Goal: Find specific page/section: Find specific page/section

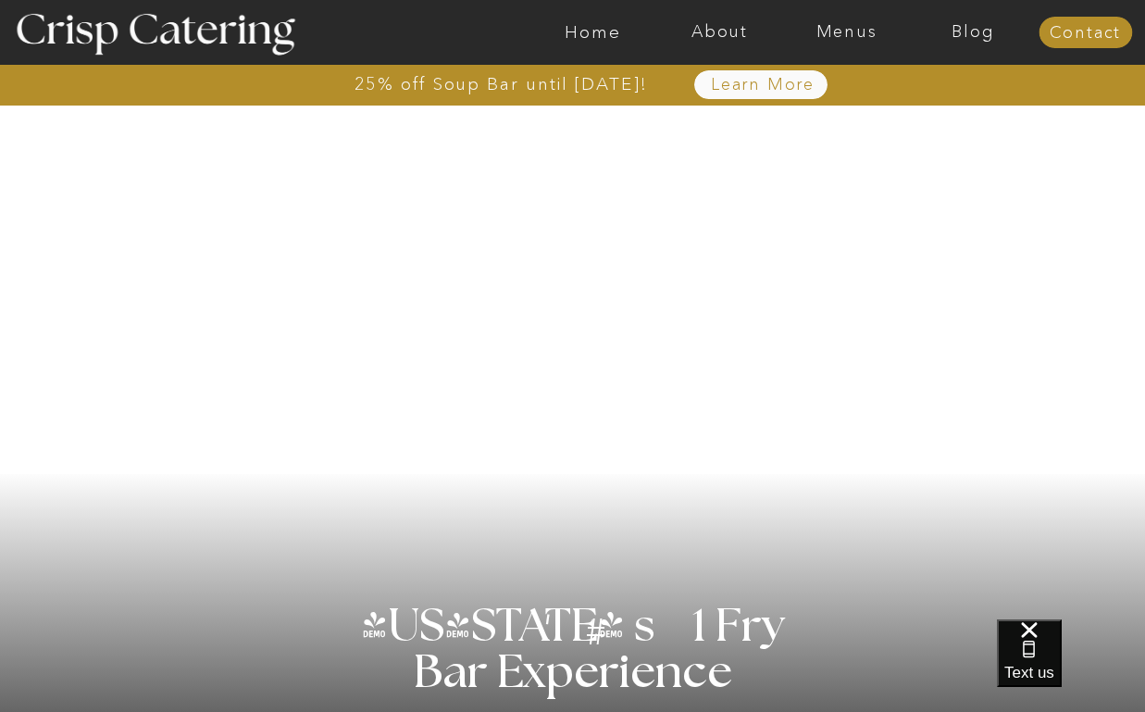
click at [1075, 44] on div at bounding box center [1086, 32] width 94 height 31
click at [1075, 34] on nav "Contact" at bounding box center [1086, 33] width 94 height 19
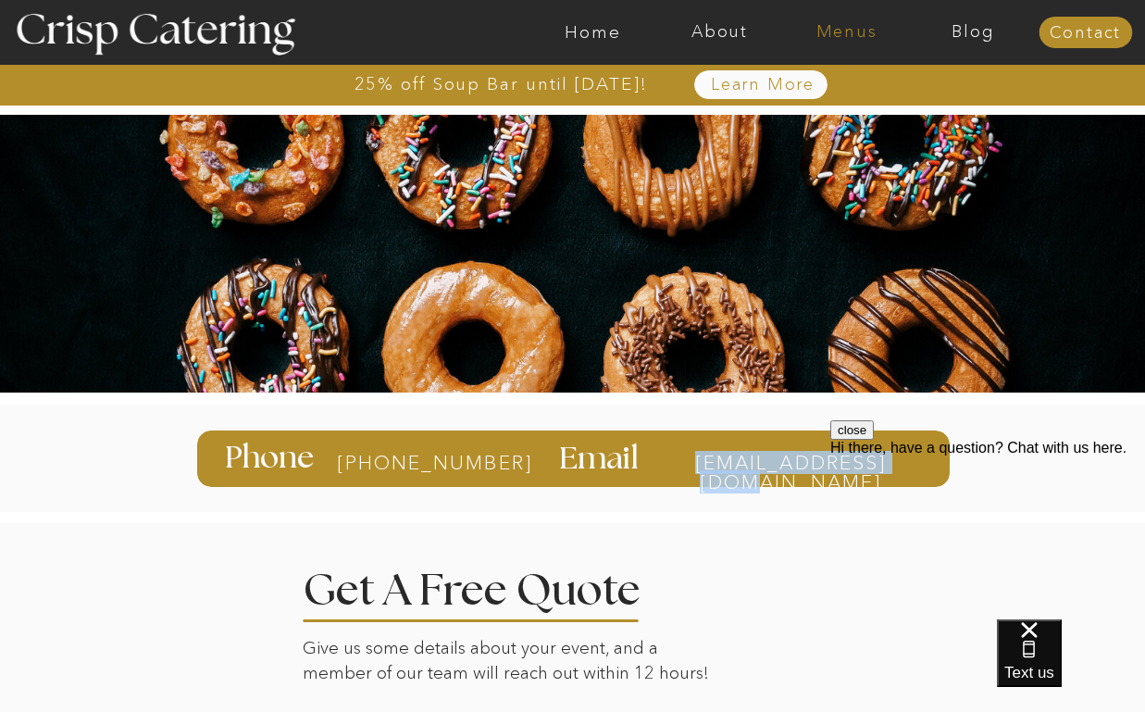
click at [844, 31] on nav "Menus" at bounding box center [846, 32] width 127 height 19
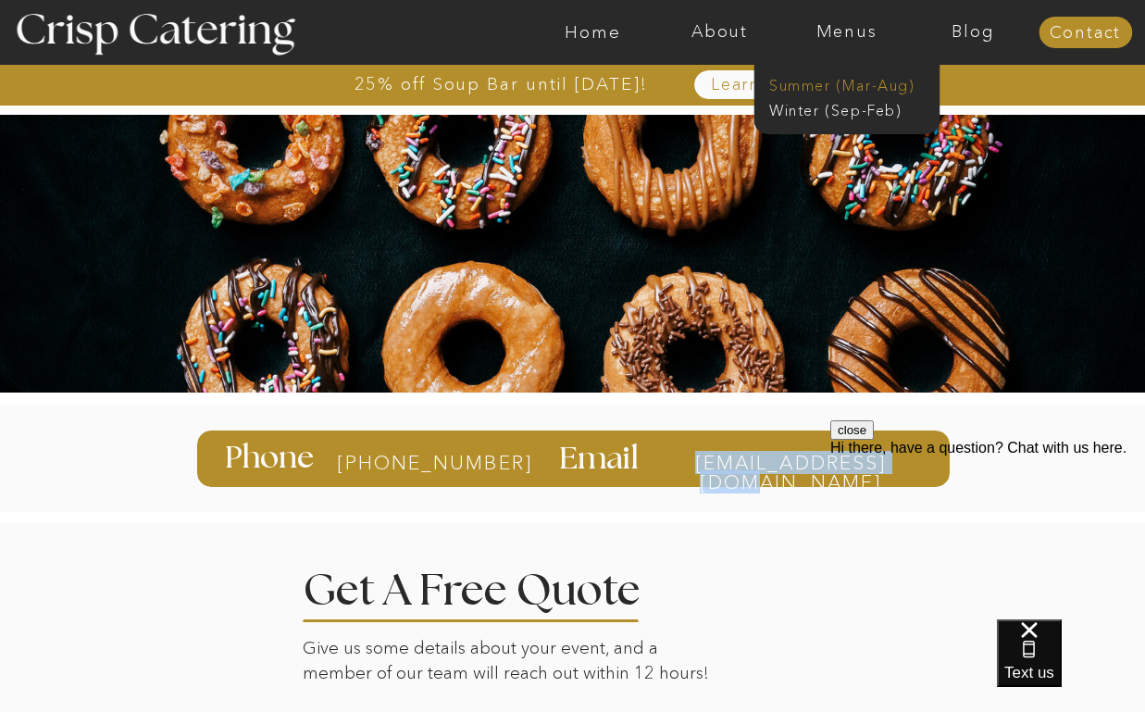
click at [833, 79] on nav "Summer (Mar-Aug)" at bounding box center [852, 84] width 166 height 18
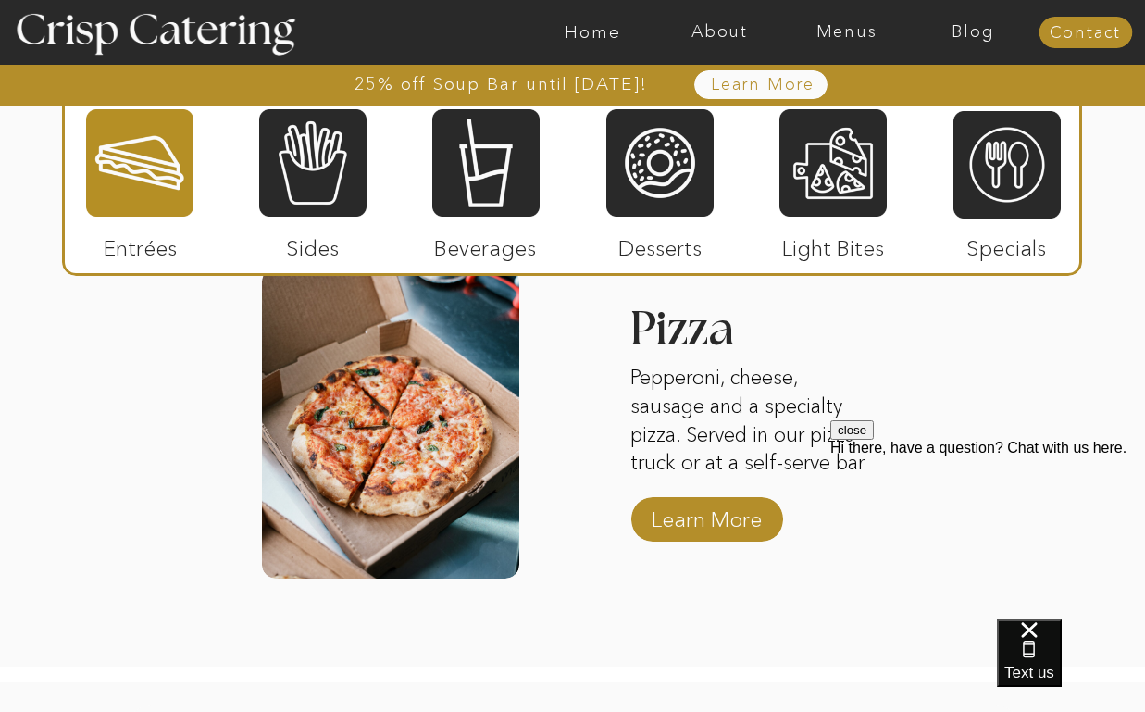
scroll to position [2483, 0]
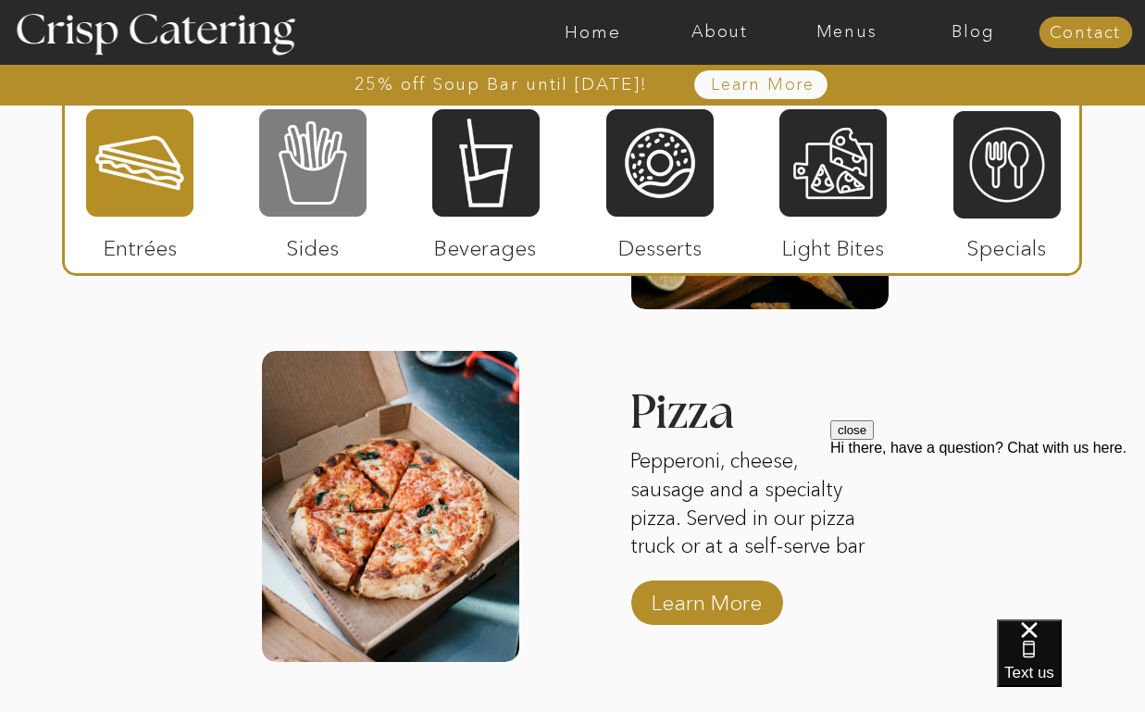
click at [318, 143] on div at bounding box center [312, 162] width 107 height 111
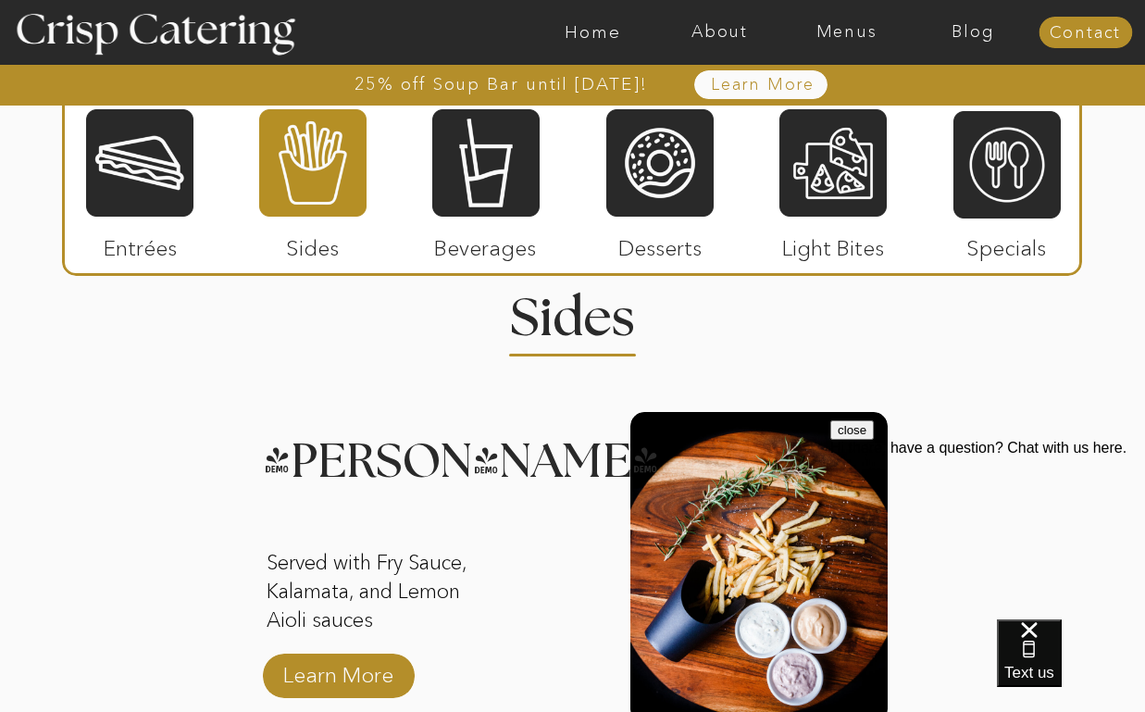
scroll to position [1722, 0]
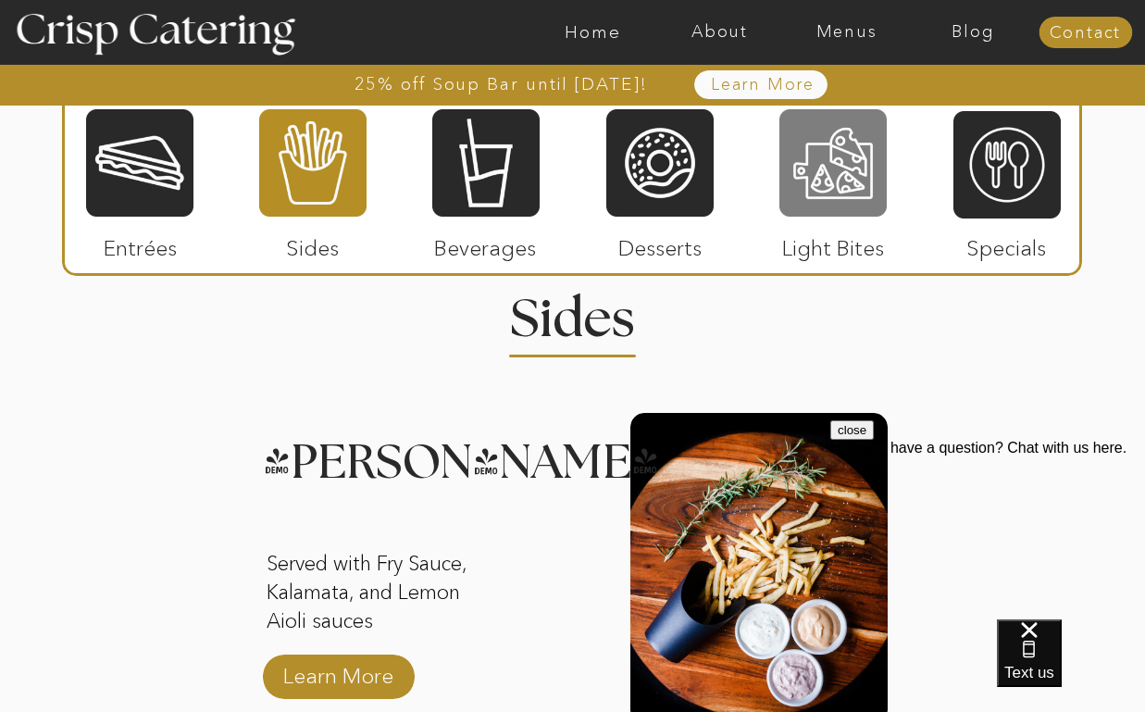
click at [830, 168] on div at bounding box center [833, 162] width 107 height 111
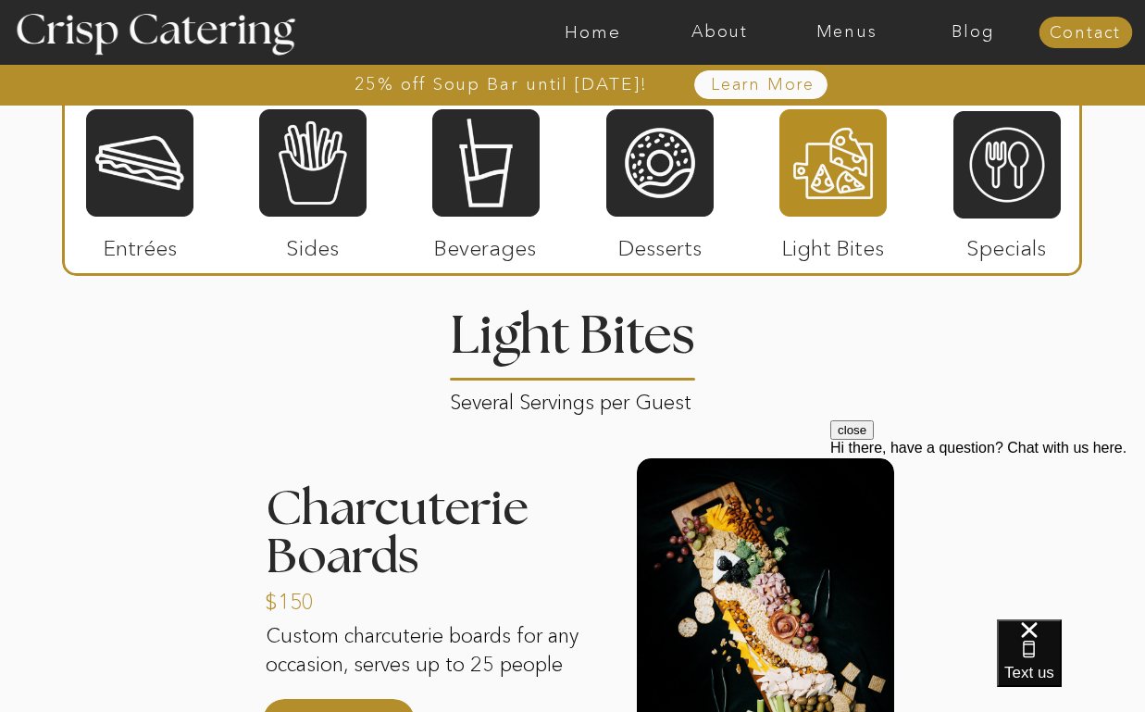
scroll to position [1706, 0]
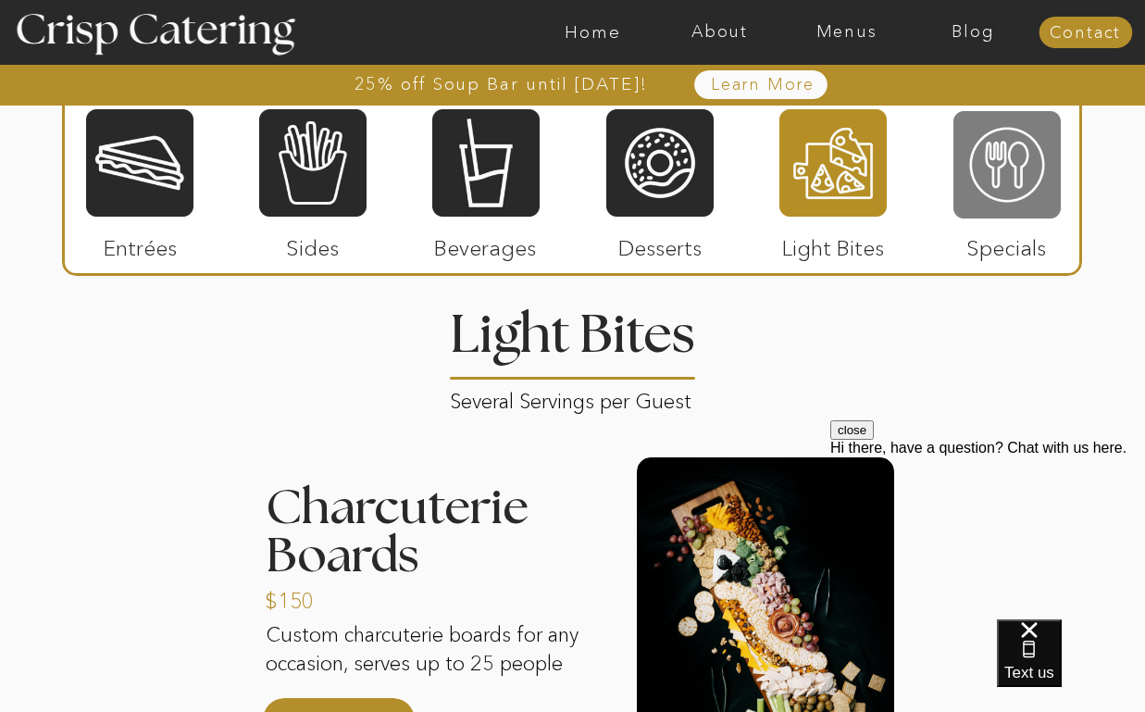
click at [1025, 172] on div at bounding box center [1007, 164] width 107 height 111
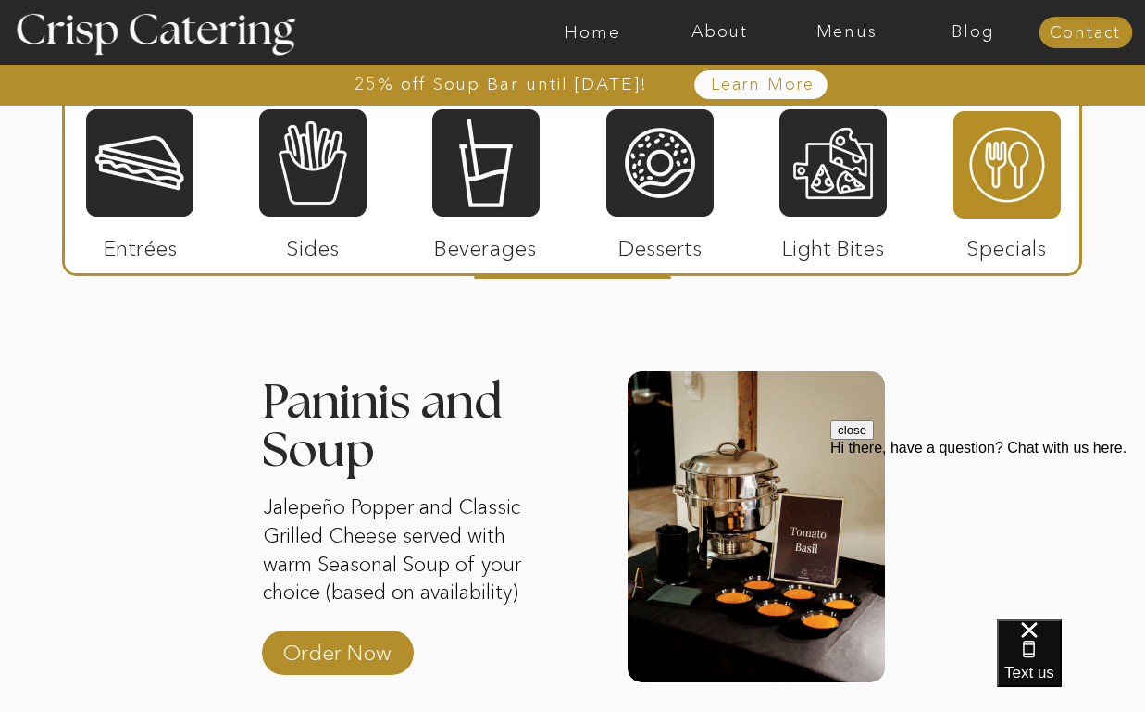
scroll to position [1794, 0]
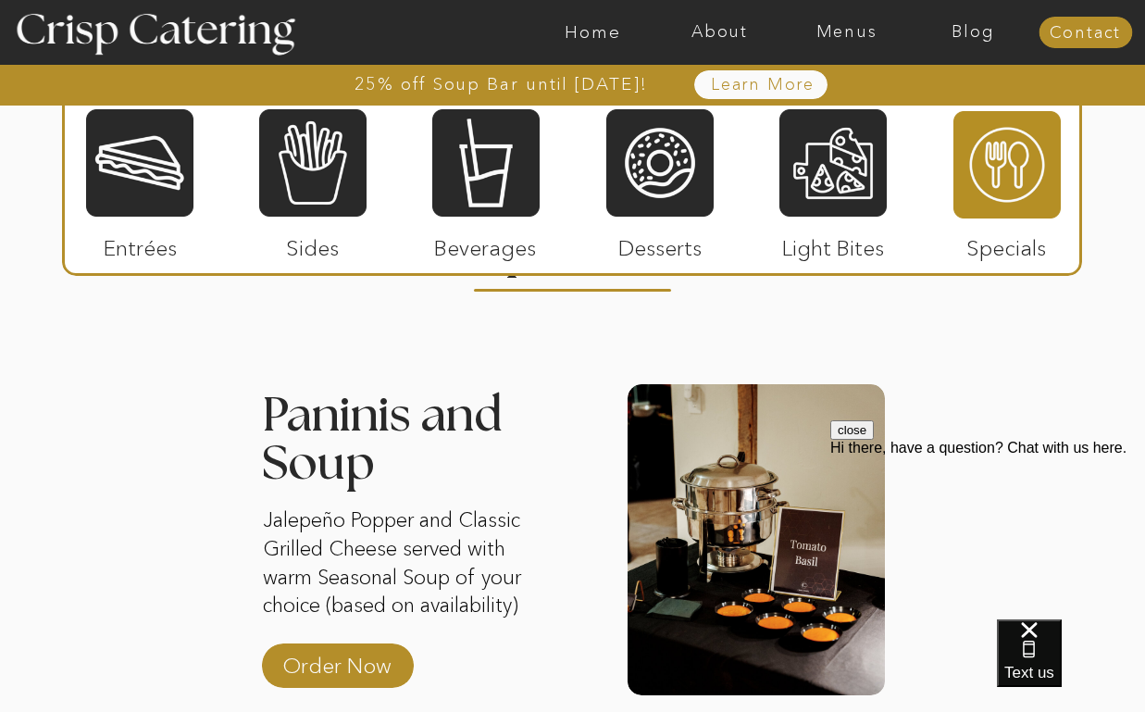
click at [673, 229] on p "Desserts" at bounding box center [660, 244] width 123 height 54
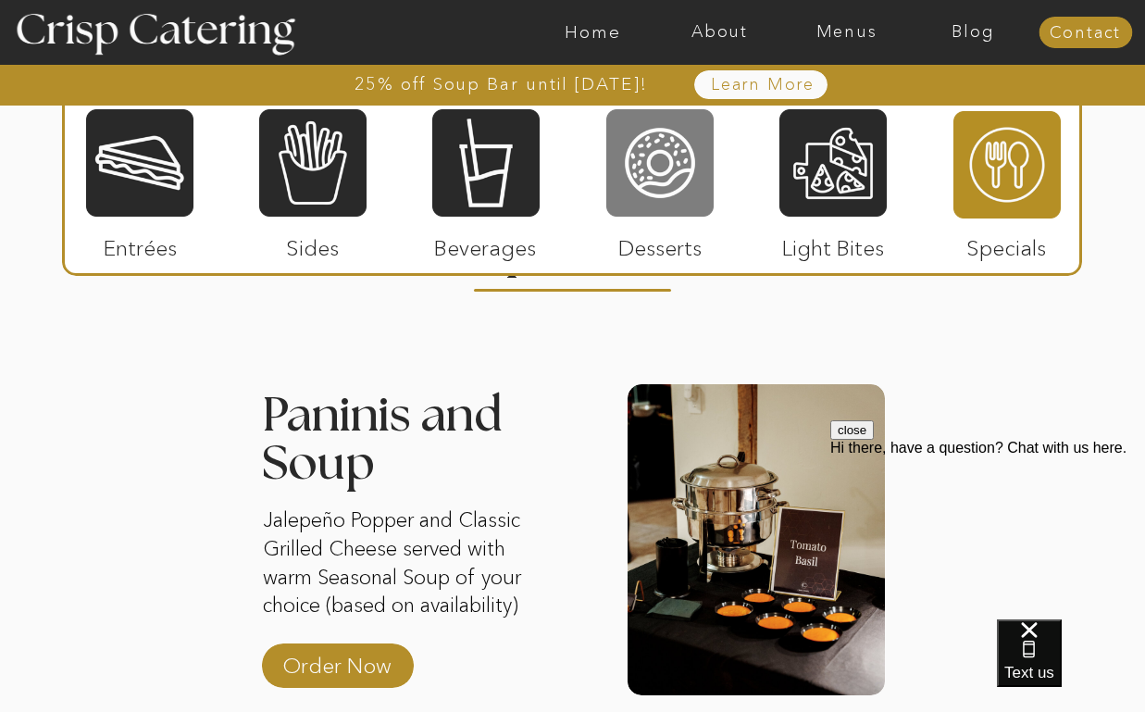
click at [674, 161] on div at bounding box center [659, 162] width 107 height 111
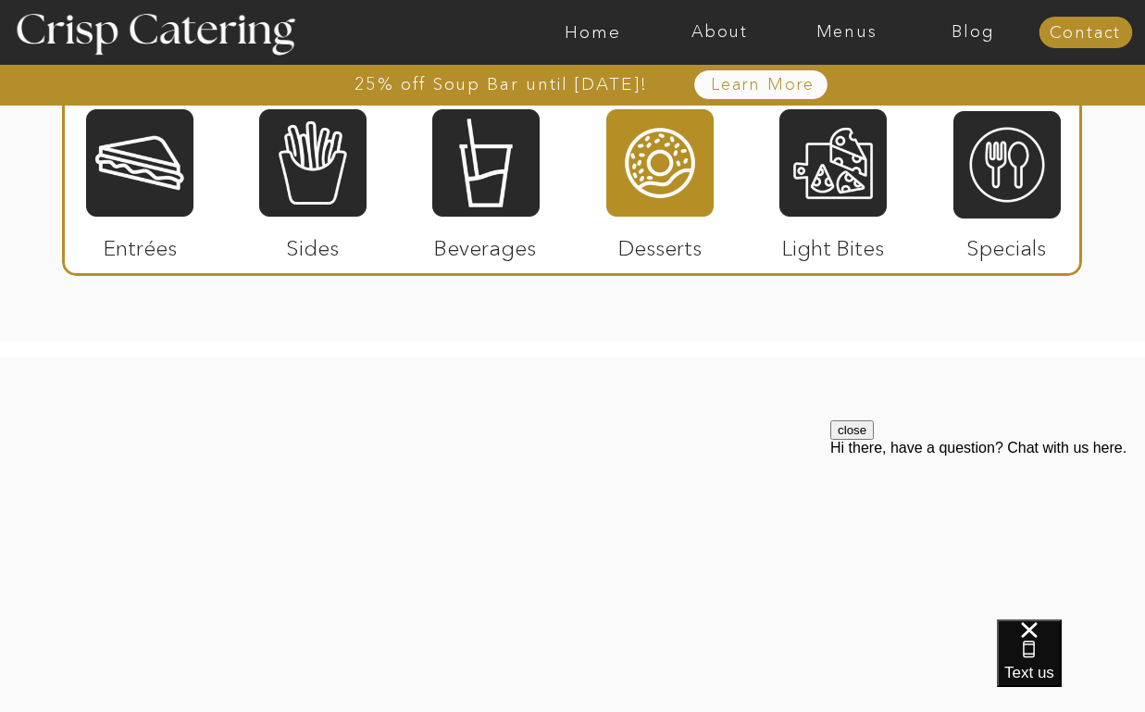
scroll to position [3005, 0]
